Goal: Information Seeking & Learning: Check status

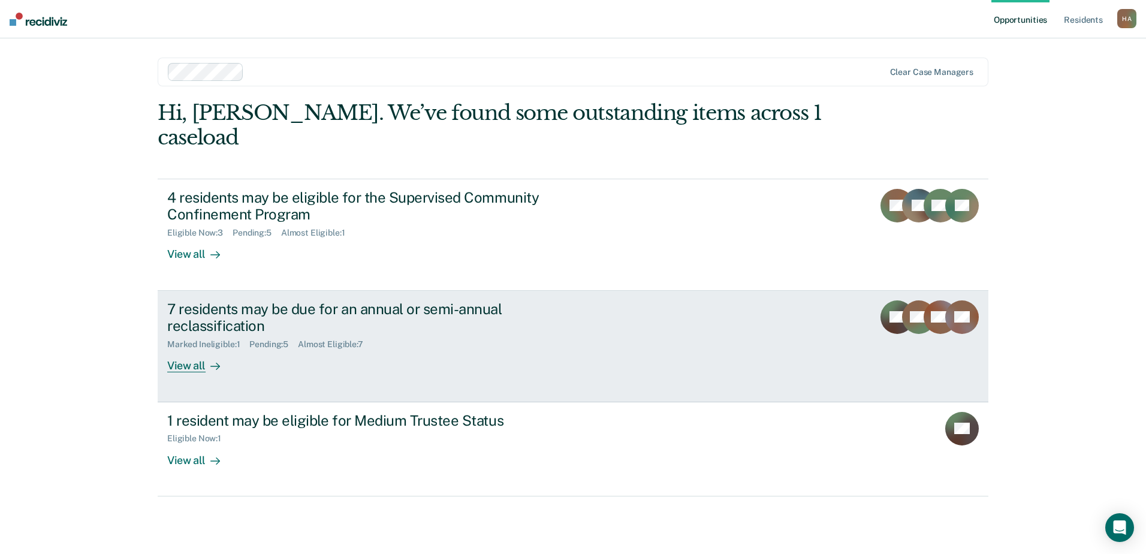
click at [417, 300] on div "7 residents may be due for an annual or semi-annual reclassification" at bounding box center [377, 317] width 421 height 35
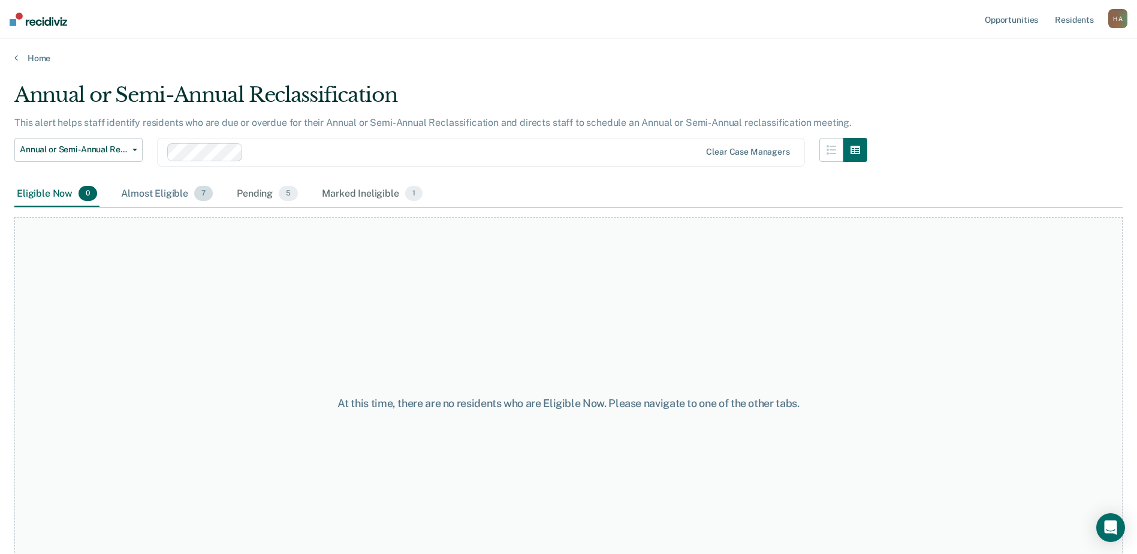
click at [139, 197] on div "Almost Eligible 7" at bounding box center [167, 194] width 97 height 26
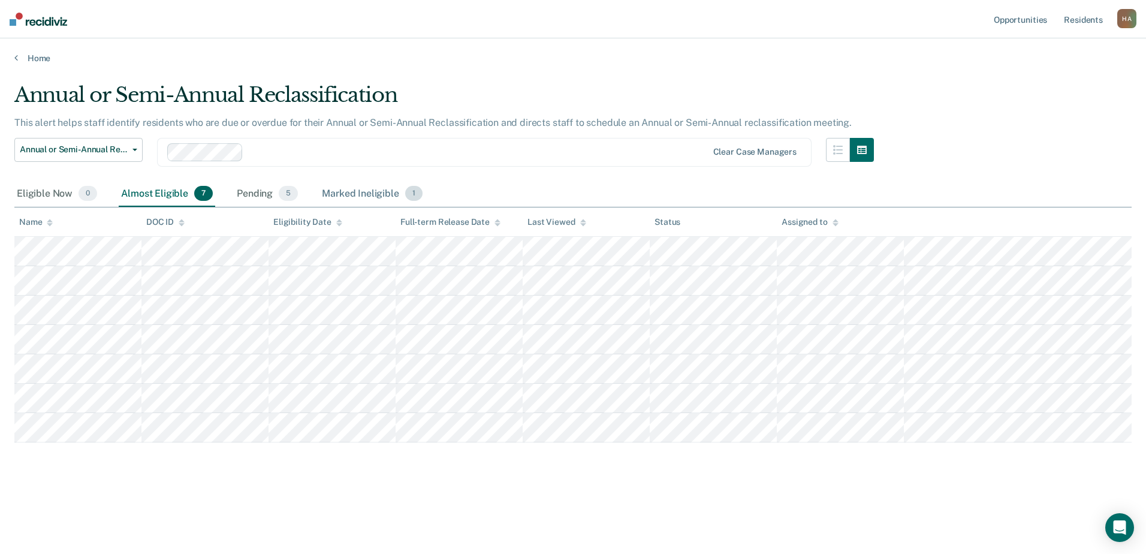
click at [366, 198] on div "Marked Ineligible 1" at bounding box center [372, 194] width 106 height 26
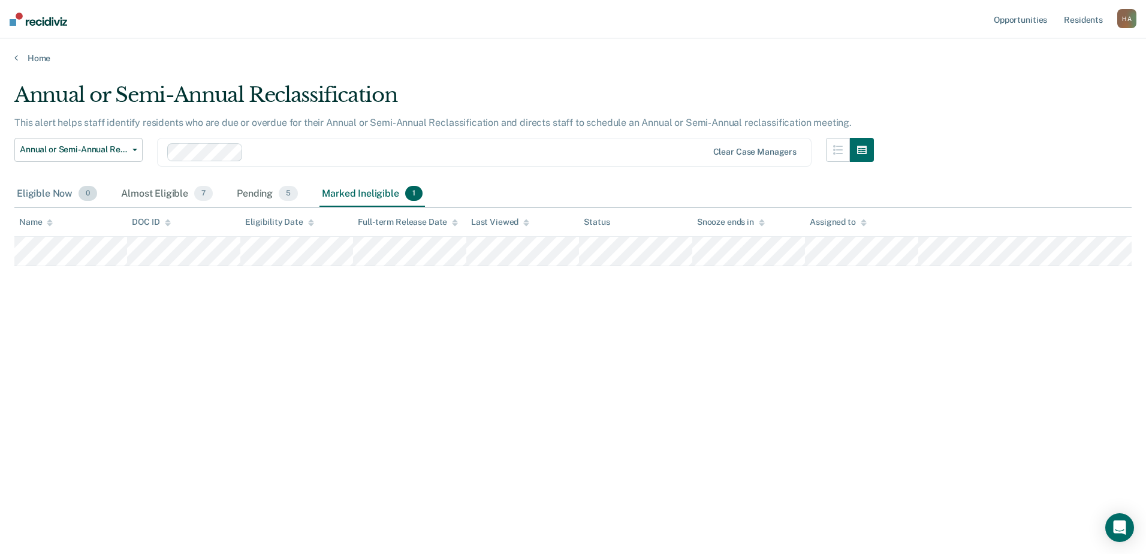
click at [53, 192] on div "Eligible Now 0" at bounding box center [56, 194] width 85 height 26
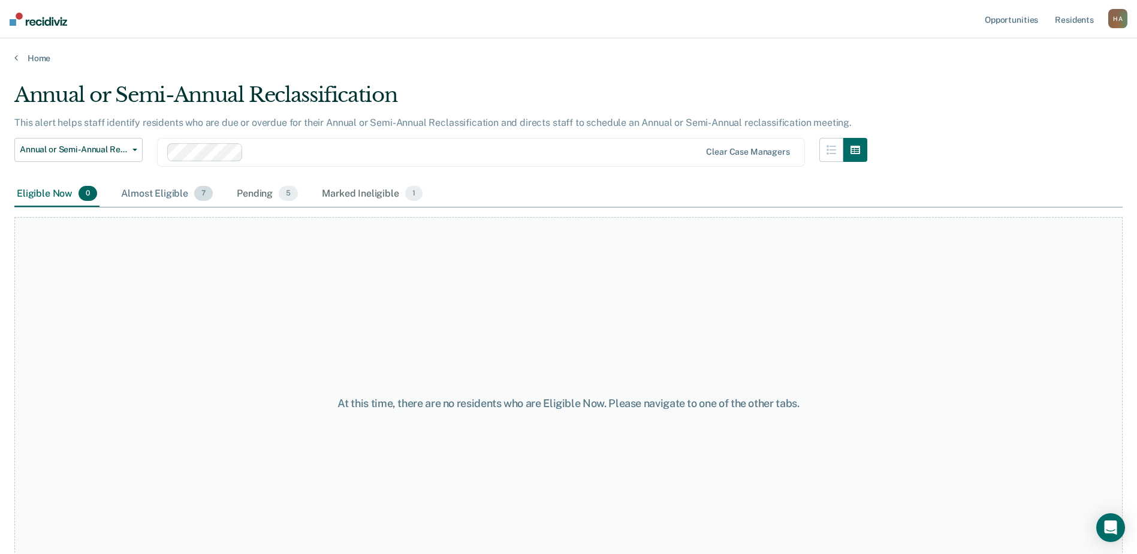
click at [128, 189] on div "Almost Eligible 7" at bounding box center [167, 194] width 97 height 26
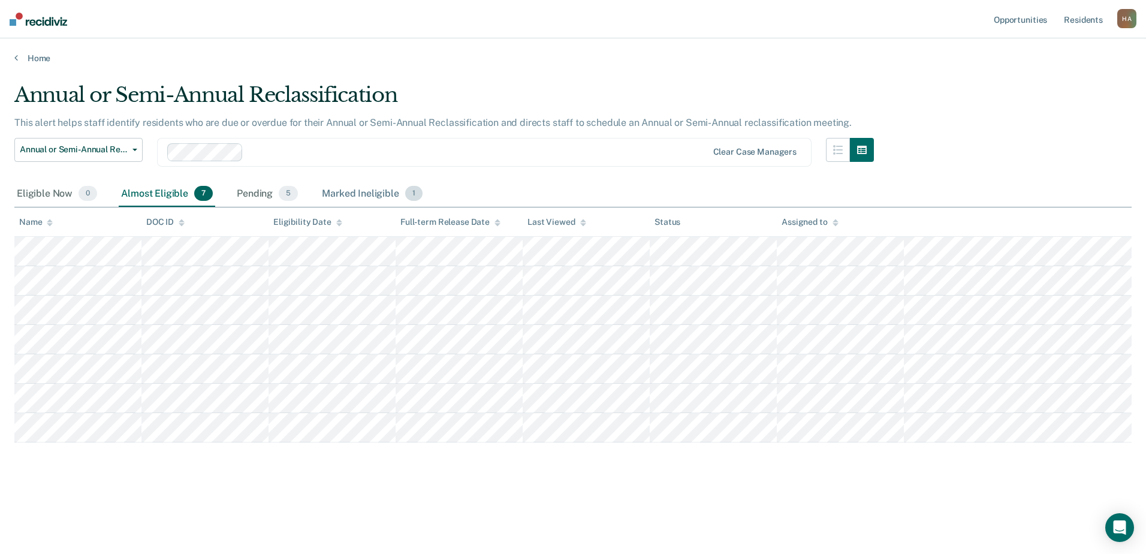
click at [358, 194] on div "Marked Ineligible 1" at bounding box center [372, 194] width 106 height 26
